Goal: Information Seeking & Learning: Learn about a topic

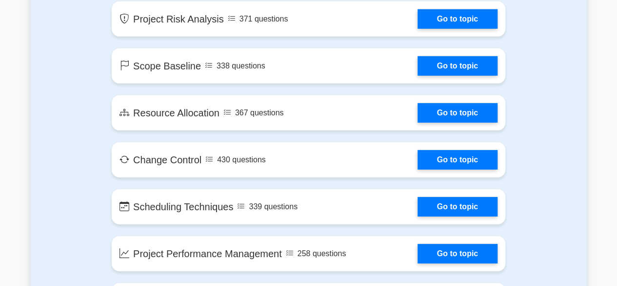
scroll to position [1367, 0]
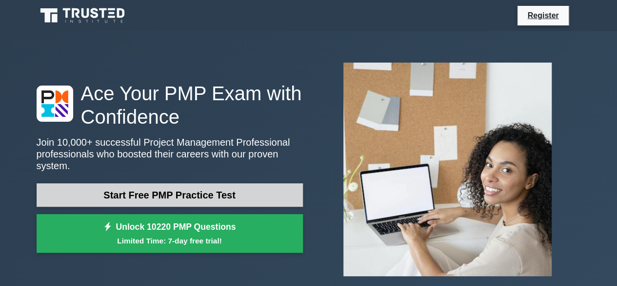
click at [227, 187] on link "Start Free PMP Practice Test" at bounding box center [170, 194] width 266 height 23
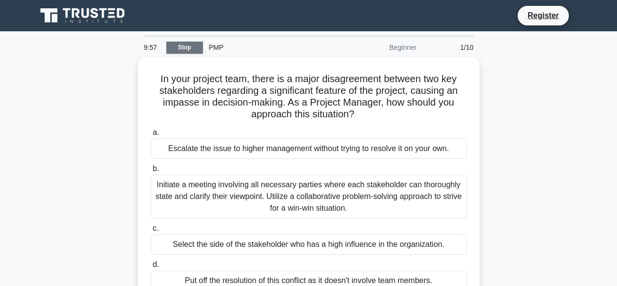
click at [179, 47] on link "Stop" at bounding box center [184, 47] width 37 height 12
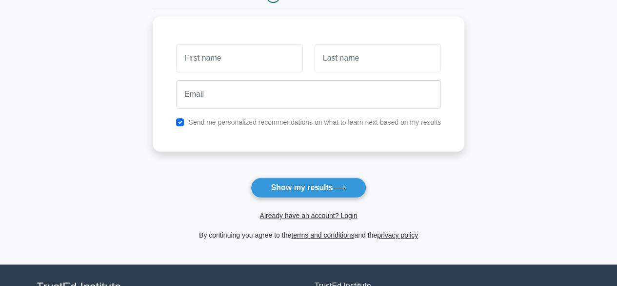
scroll to position [146, 0]
